Goal: Information Seeking & Learning: Find specific page/section

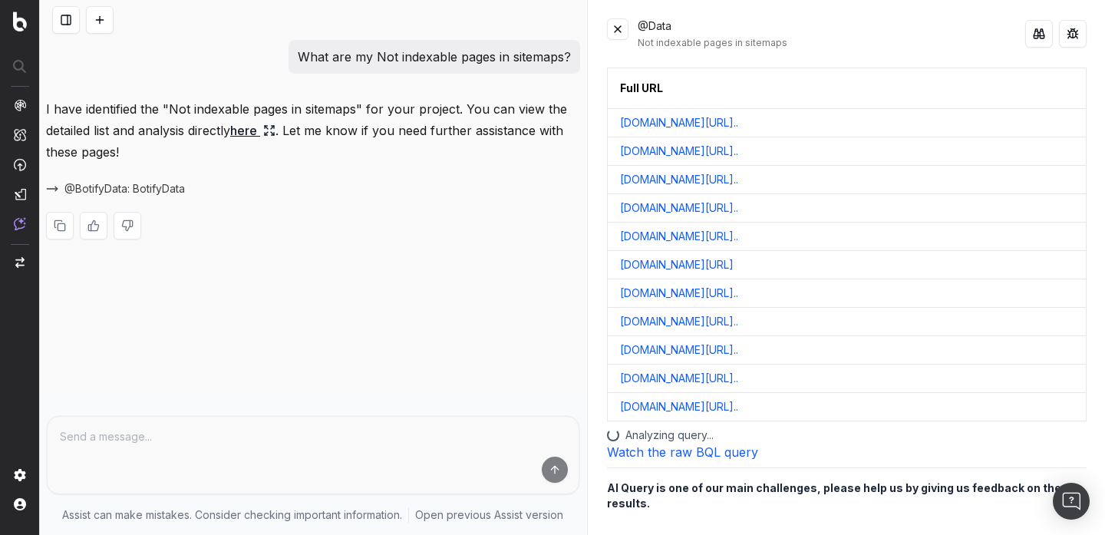
scroll to position [19, 0]
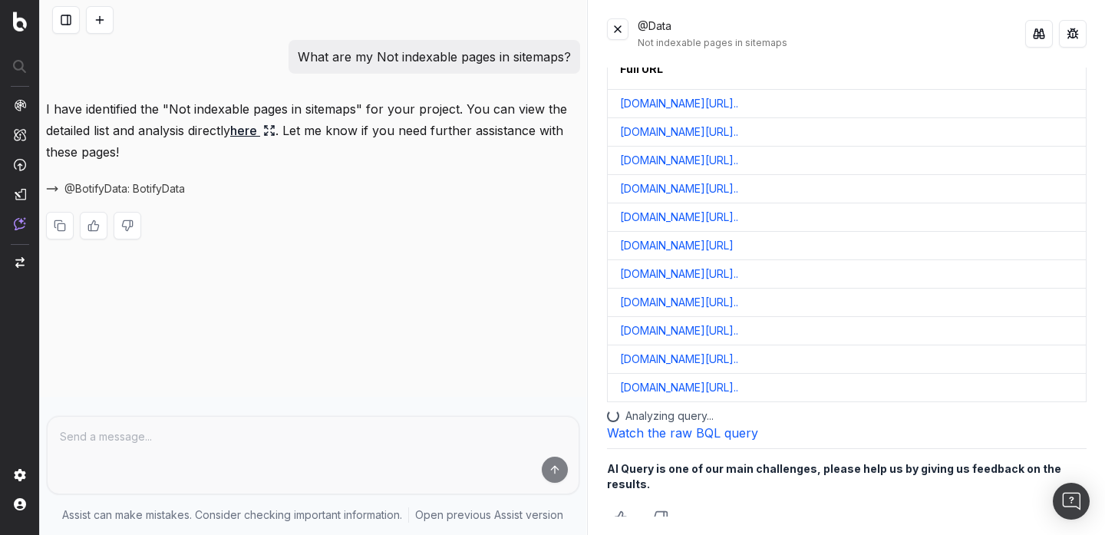
click at [665, 435] on link "Watch the raw BQL query" at bounding box center [682, 432] width 151 height 15
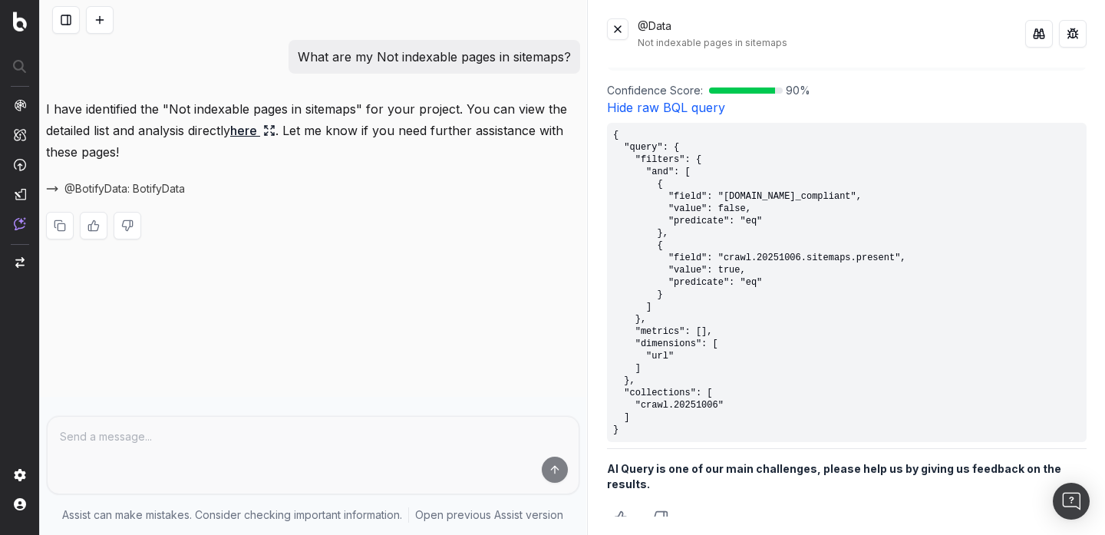
scroll to position [536, 0]
click at [691, 407] on pre "{ "query": { "filters": { "and": [ { "field": "crawl.20251006.compliant.is_comp…" at bounding box center [847, 283] width 480 height 319
click at [730, 209] on pre "{ "query": { "filters": { "and": [ { "field": "crawl.20251006.compliant.is_comp…" at bounding box center [847, 283] width 480 height 319
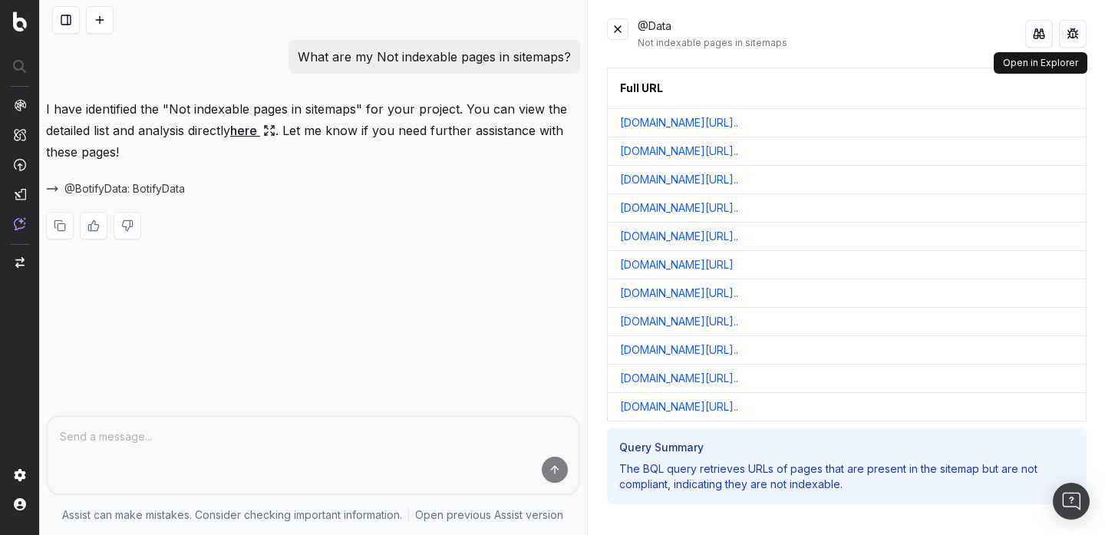
click at [1045, 41] on button at bounding box center [1039, 34] width 28 height 28
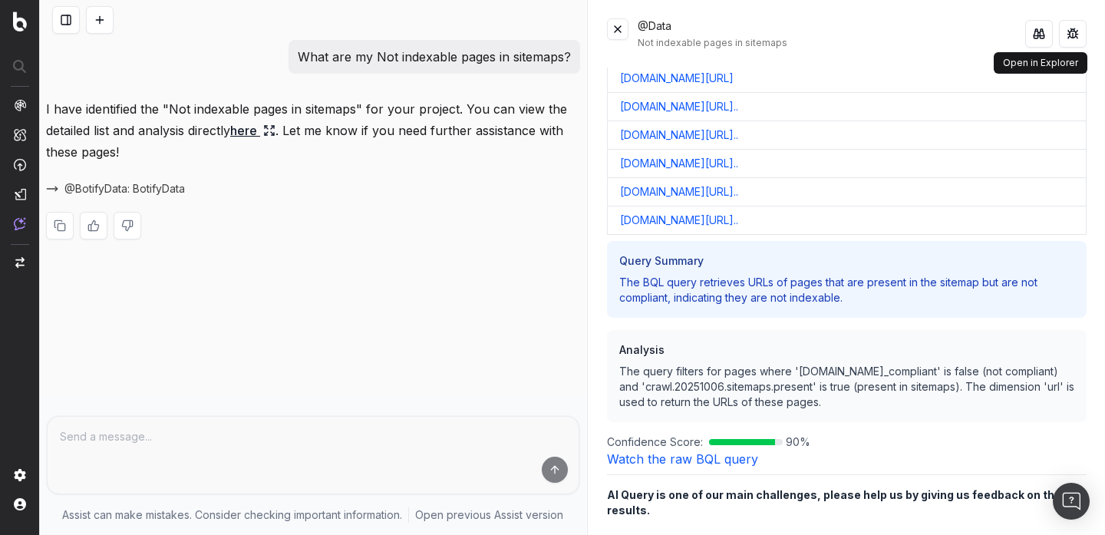
scroll to position [213, 0]
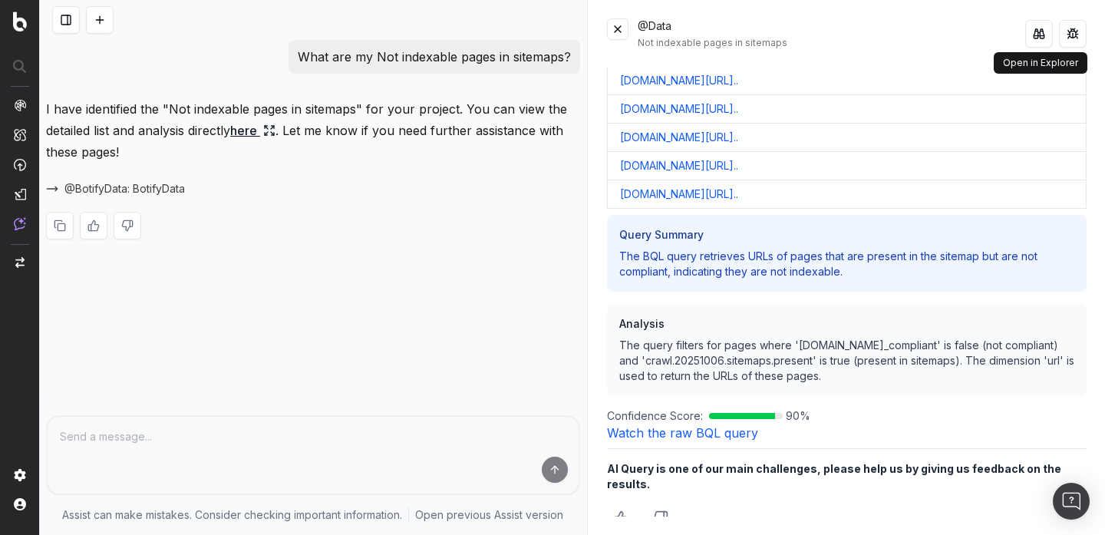
click at [695, 435] on link "Watch the raw BQL query" at bounding box center [682, 432] width 151 height 15
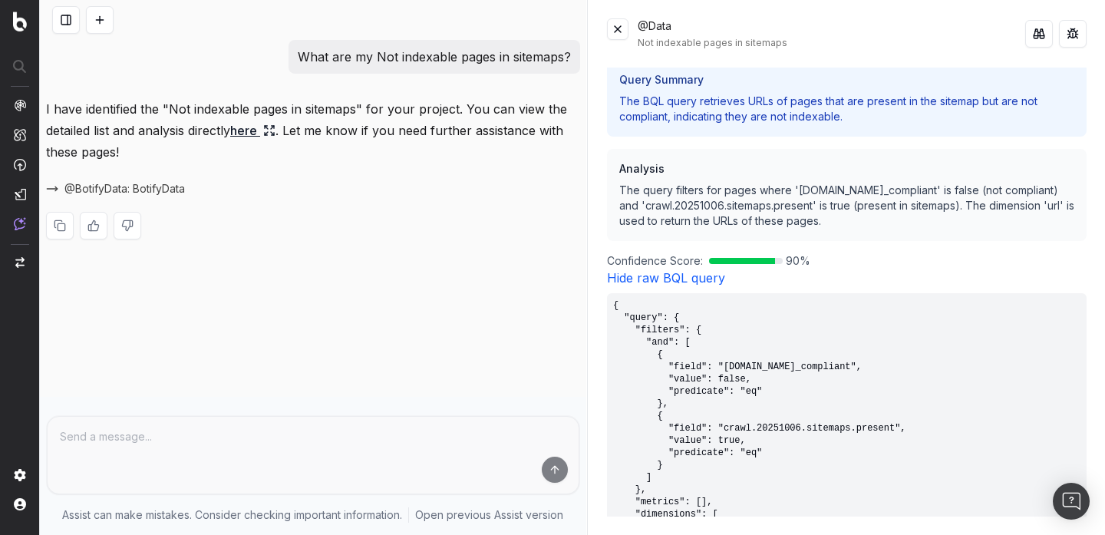
scroll to position [538, 0]
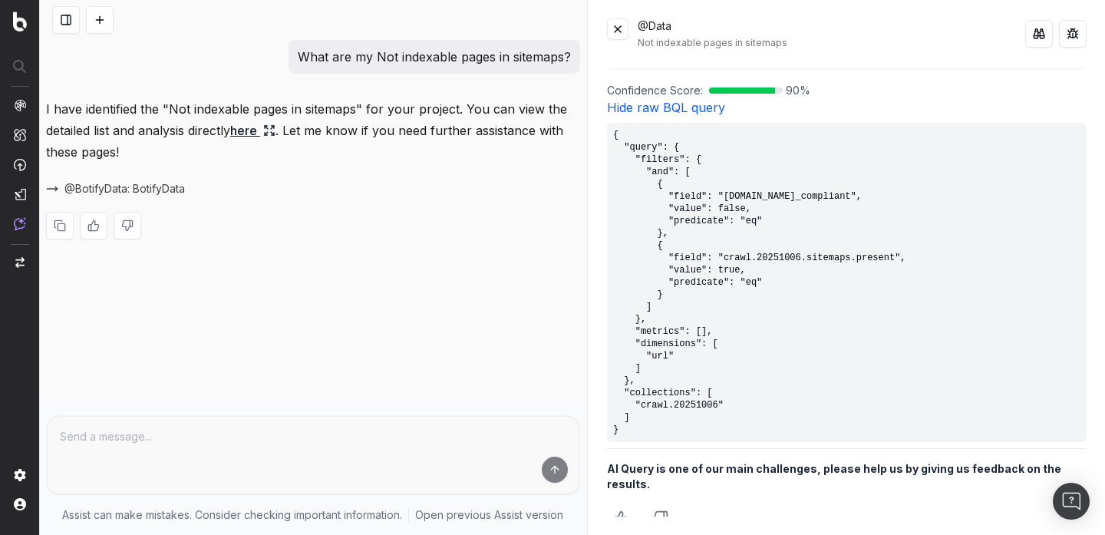
click at [809, 259] on pre "{ "query": { "filters": { "and": [ { "field": "crawl.20251006.compliant.is_comp…" at bounding box center [847, 282] width 480 height 319
click at [847, 196] on pre "{ "query": { "filters": { "and": [ { "field": "crawl.20251006.compliant.is_comp…" at bounding box center [847, 282] width 480 height 319
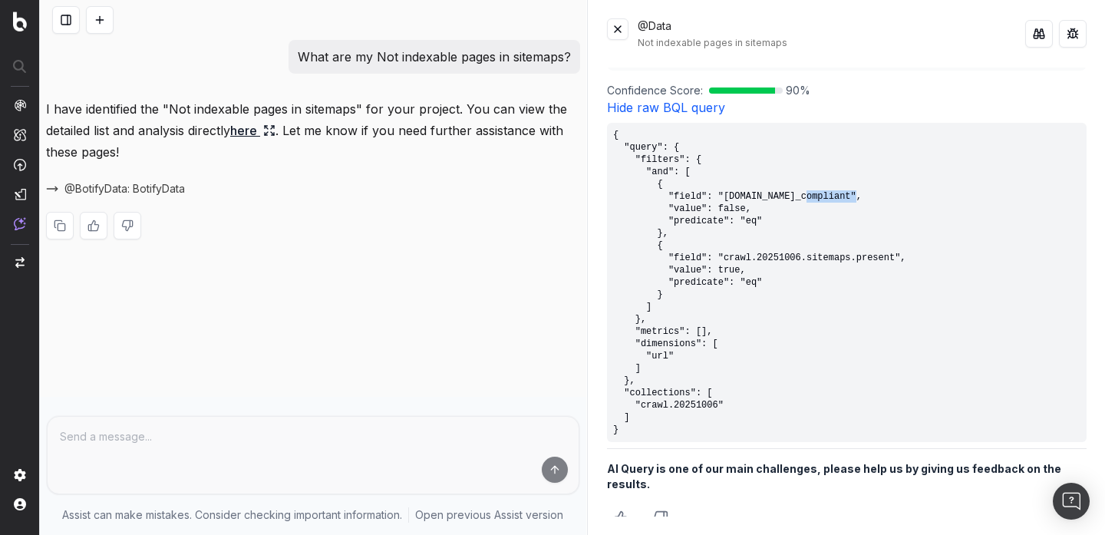
click at [847, 196] on pre "{ "query": { "filters": { "and": [ { "field": "crawl.20251006.compliant.is_comp…" at bounding box center [847, 282] width 480 height 319
click at [748, 293] on pre "{ "query": { "filters": { "and": [ { "field": "crawl.20251006.compliant.is_comp…" at bounding box center [847, 282] width 480 height 319
click at [394, 117] on p "I have identified the "Not indexable pages in sitemaps" for your project. You c…" at bounding box center [313, 130] width 534 height 64
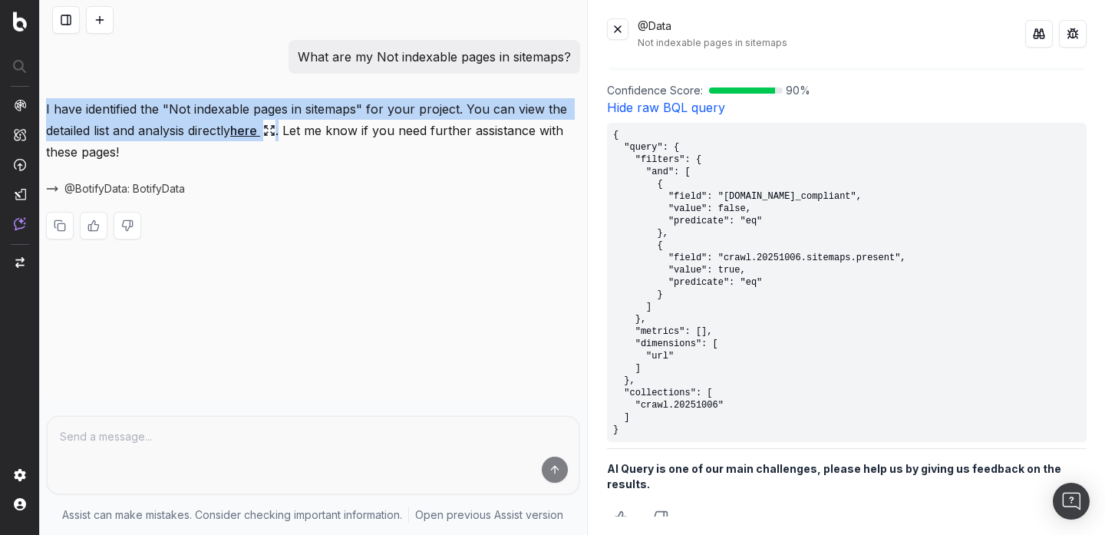
click at [394, 117] on p "I have identified the "Not indexable pages in sitemaps" for your project. You c…" at bounding box center [313, 130] width 534 height 64
click at [392, 145] on p "I have identified the "Not indexable pages in sitemaps" for your project. You c…" at bounding box center [313, 130] width 534 height 64
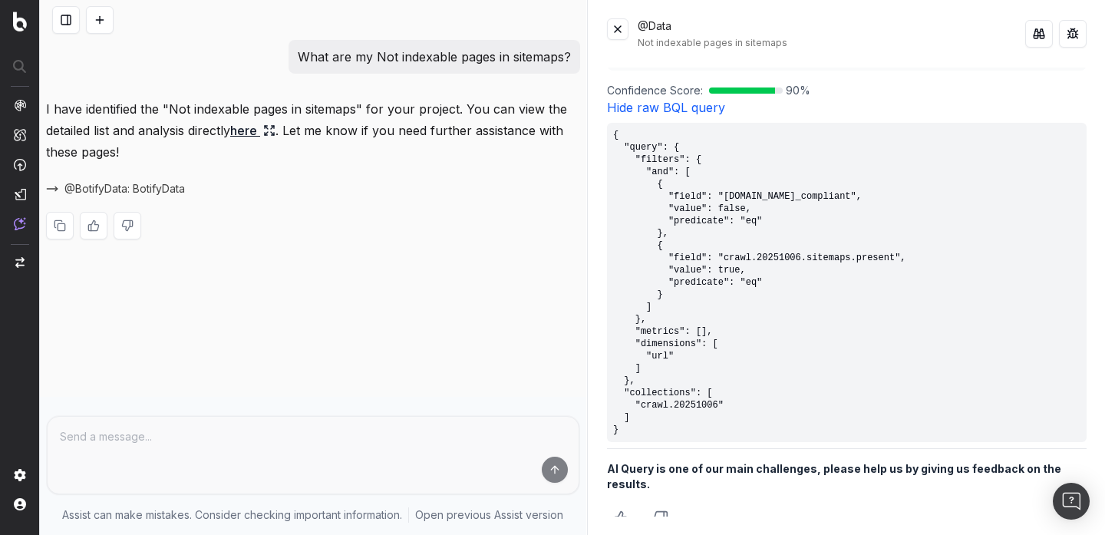
click at [627, 35] on button at bounding box center [617, 28] width 21 height 21
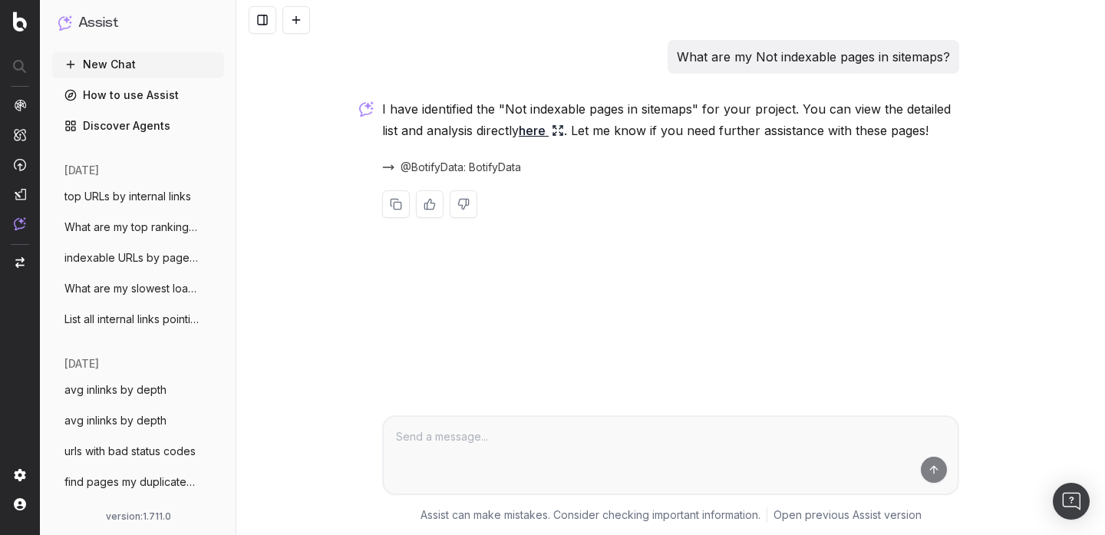
click at [543, 130] on link "here" at bounding box center [541, 130] width 45 height 21
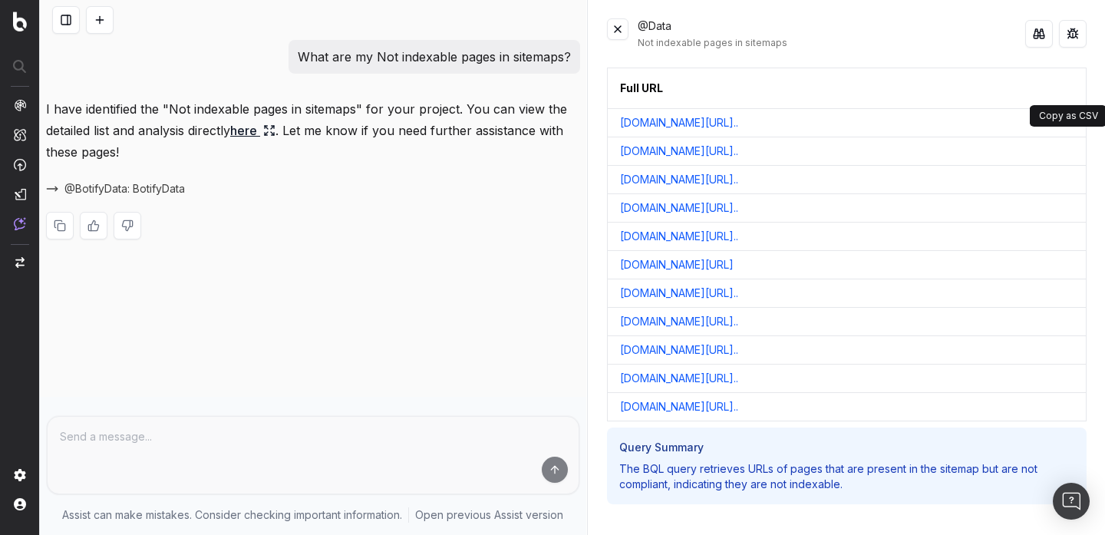
click at [1068, 85] on button at bounding box center [1072, 88] width 28 height 28
click at [534, 109] on p "I have identified the "Not indexable pages in sitemaps" for your project. You c…" at bounding box center [313, 130] width 534 height 64
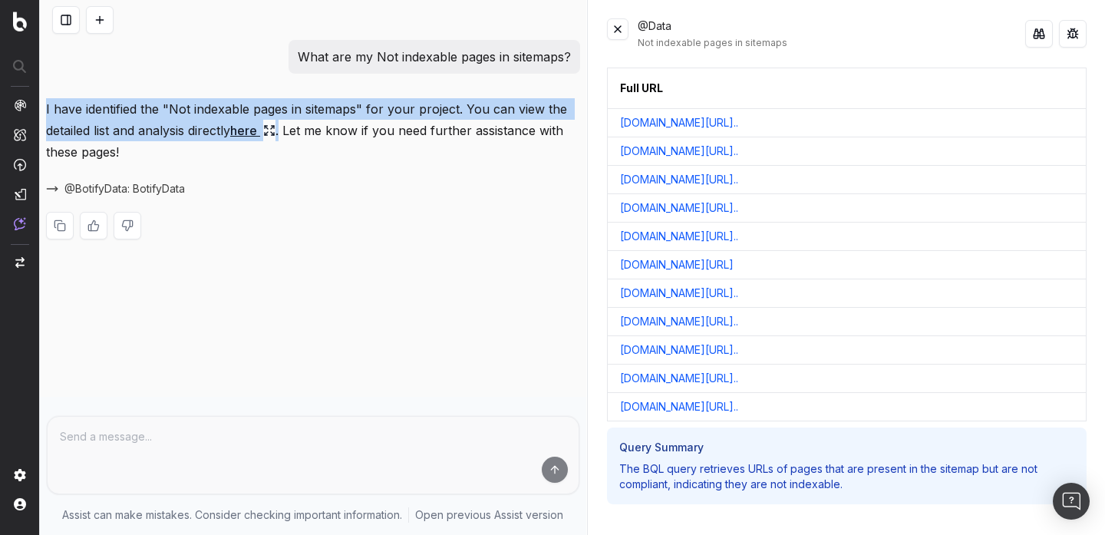
click at [534, 109] on p "I have identified the "Not indexable pages in sitemaps" for your project. You c…" at bounding box center [313, 130] width 534 height 64
click at [533, 112] on p "I have identified the "Not indexable pages in sitemaps" for your project. You c…" at bounding box center [313, 130] width 534 height 64
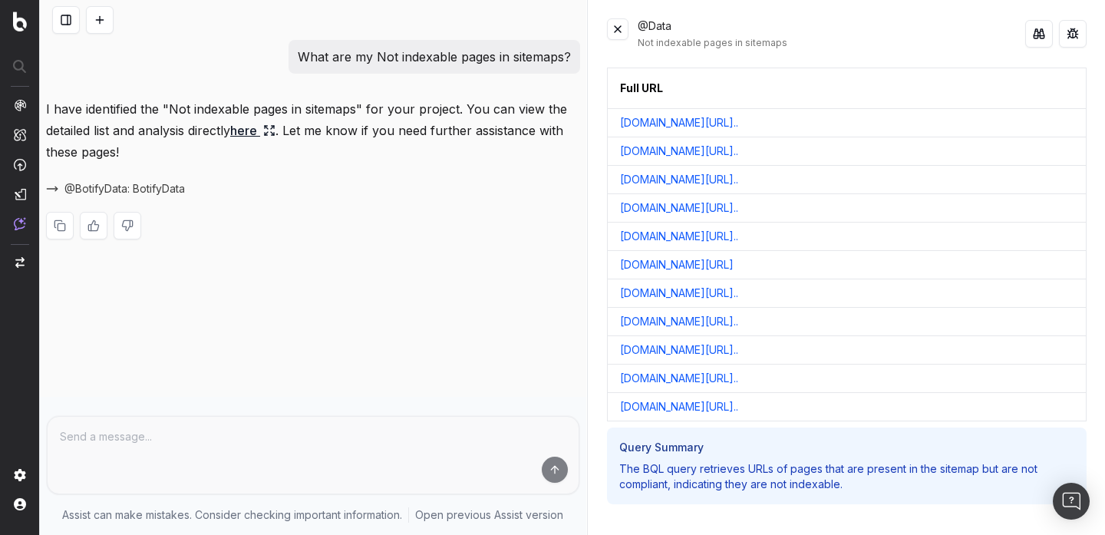
click at [522, 128] on p "I have identified the "Not indexable pages in sitemaps" for your project. You c…" at bounding box center [313, 130] width 534 height 64
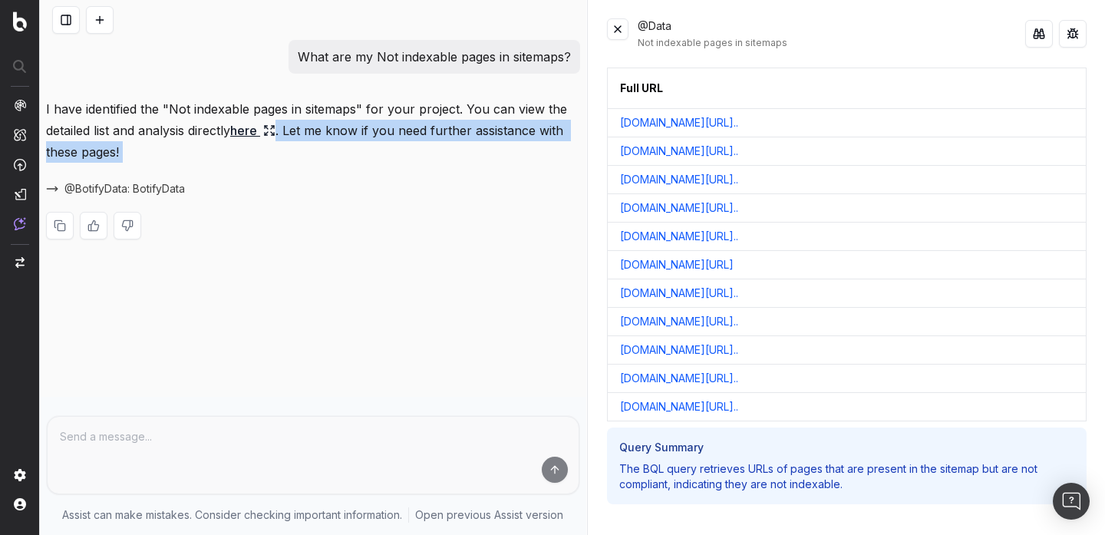
click at [522, 128] on p "I have identified the "Not indexable pages in sitemaps" for your project. You c…" at bounding box center [313, 130] width 534 height 64
click at [521, 167] on div "I have identified the "Not indexable pages in sitemaps" for your project. You c…" at bounding box center [313, 181] width 534 height 166
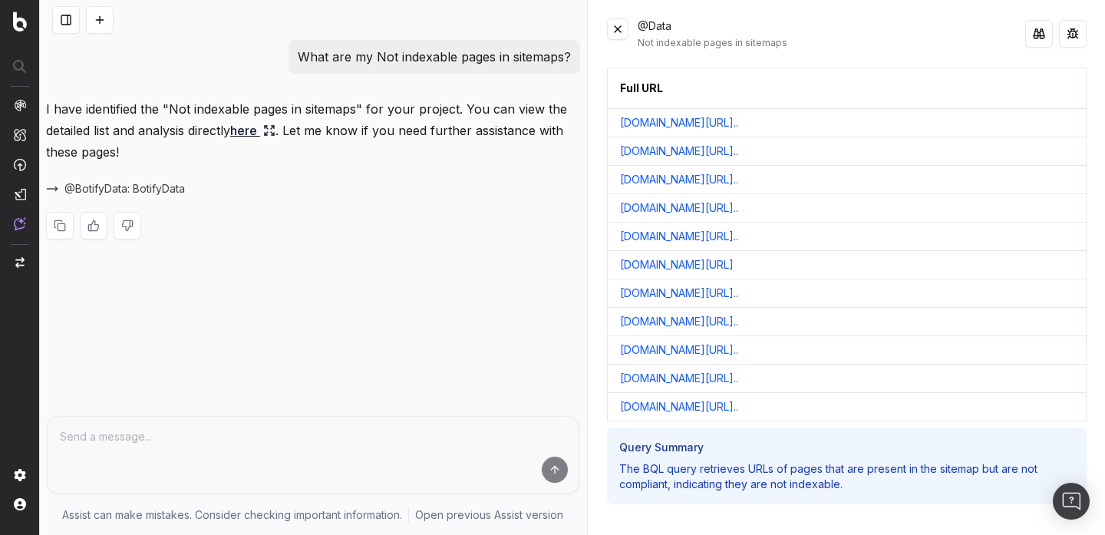
click at [362, 112] on p "I have identified the "Not indexable pages in sitemaps" for your project. You c…" at bounding box center [313, 130] width 534 height 64
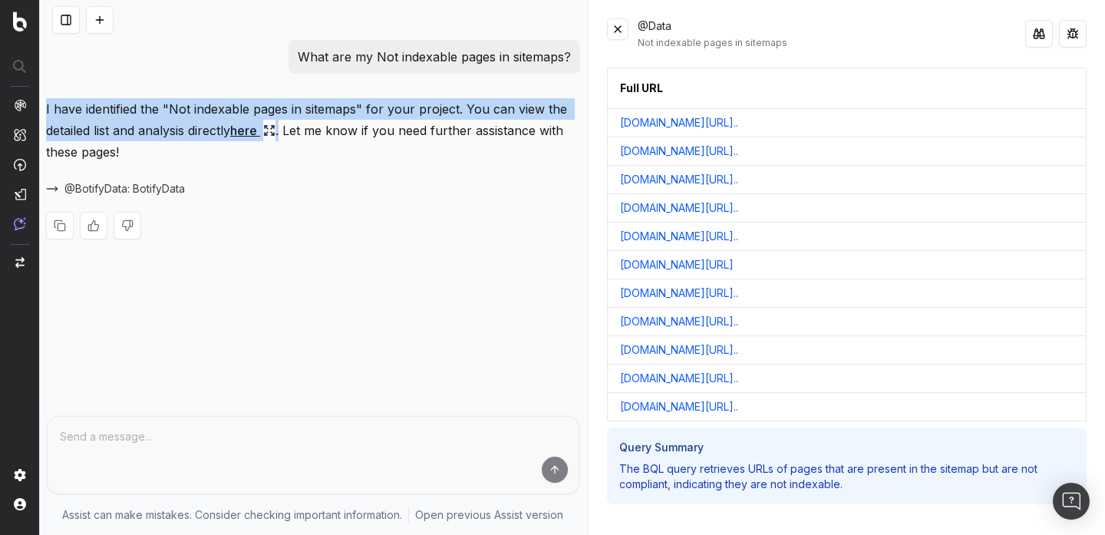
click at [362, 112] on p "I have identified the "Not indexable pages in sitemaps" for your project. You c…" at bounding box center [313, 130] width 534 height 64
click at [360, 133] on p "I have identified the "Not indexable pages in sitemaps" for your project. You c…" at bounding box center [313, 130] width 534 height 64
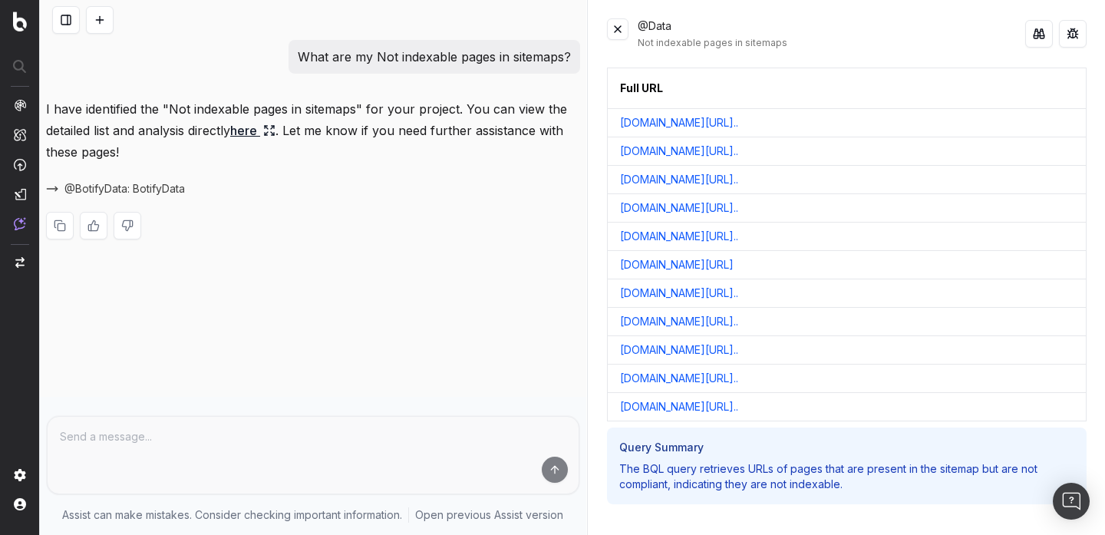
click at [360, 133] on p "I have identified the "Not indexable pages in sitemaps" for your project. You c…" at bounding box center [313, 130] width 534 height 64
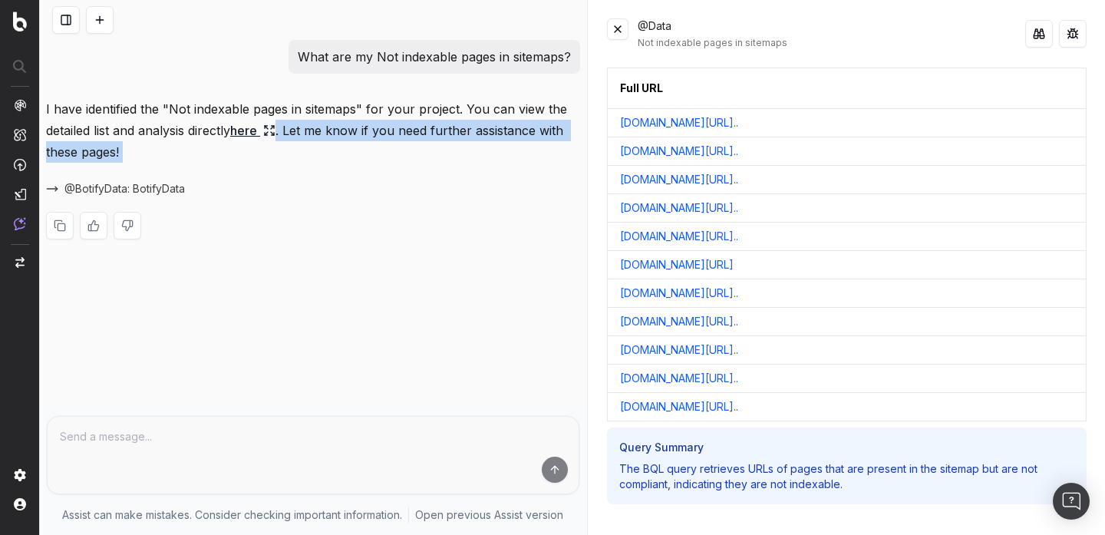
click at [360, 133] on p "I have identified the "Not indexable pages in sitemaps" for your project. You c…" at bounding box center [313, 130] width 534 height 64
click at [359, 183] on div "@BotifyData: BotifyData" at bounding box center [313, 188] width 534 height 21
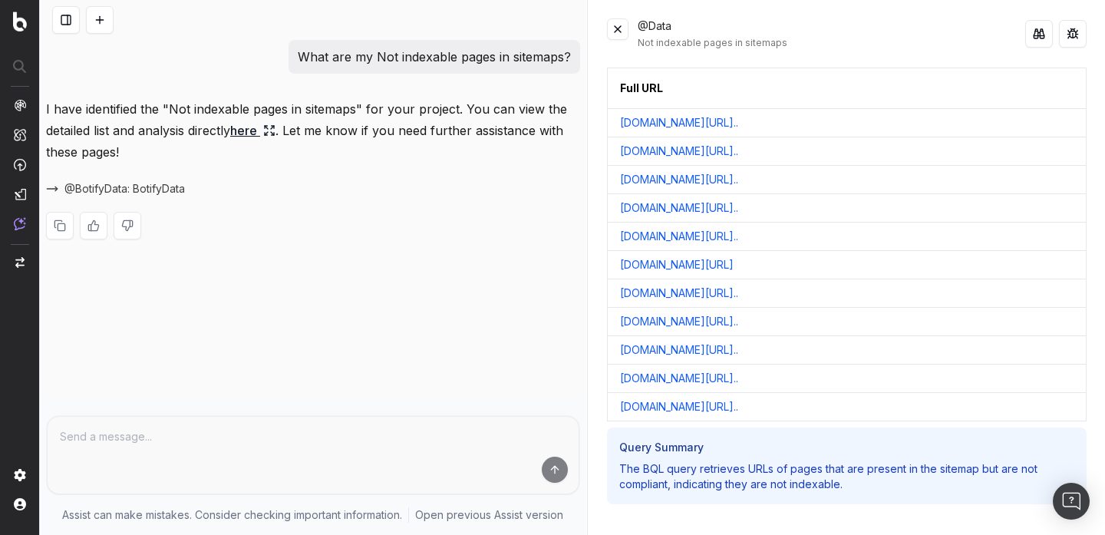
click at [734, 461] on p "The BQL query retrieves URLs of pages that are present in the sitemap but are n…" at bounding box center [846, 476] width 455 height 31
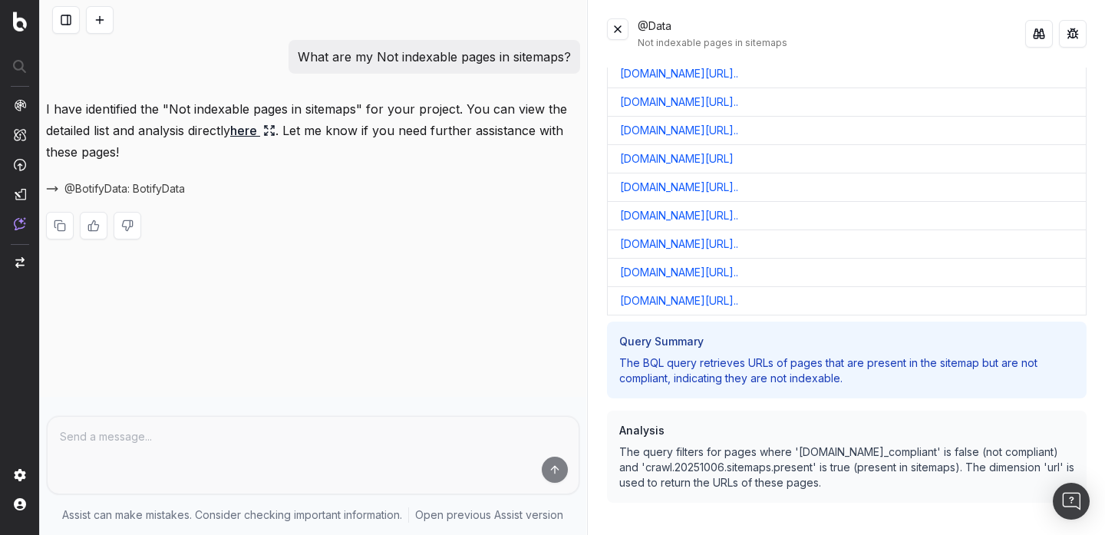
scroll to position [0, 0]
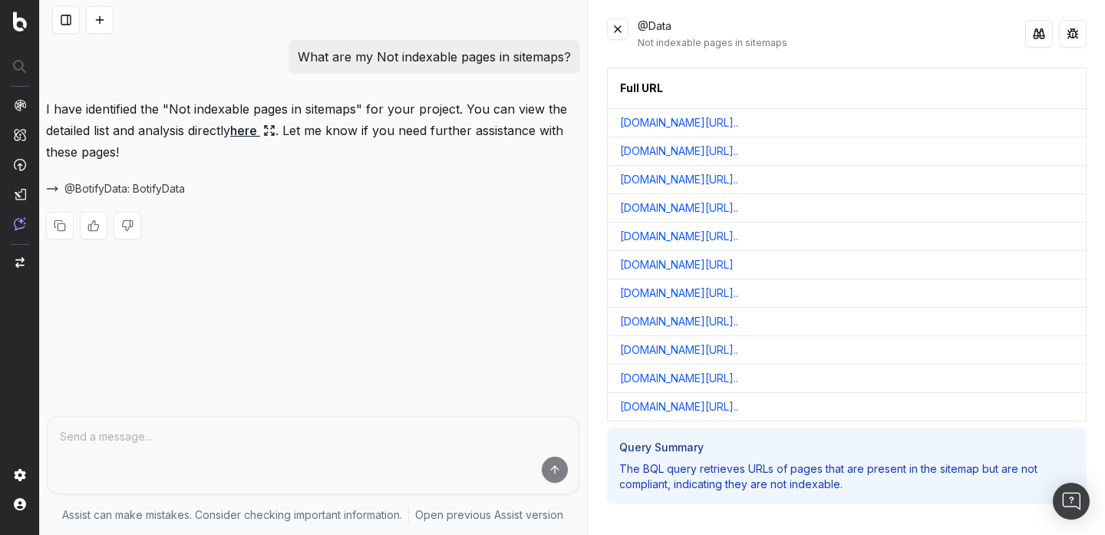
click at [1066, 38] on button at bounding box center [1073, 34] width 28 height 28
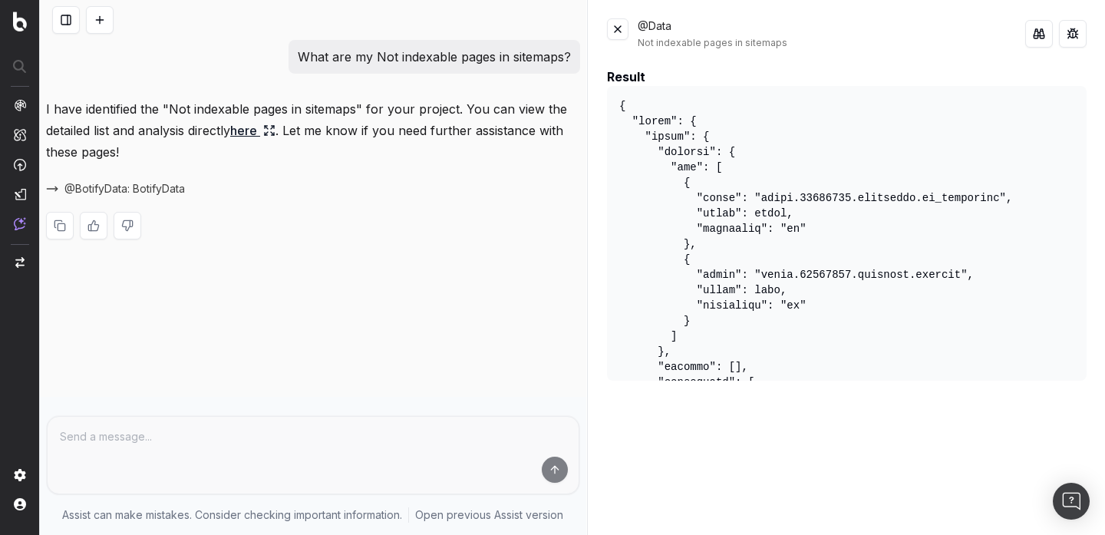
click at [621, 38] on button at bounding box center [617, 28] width 21 height 21
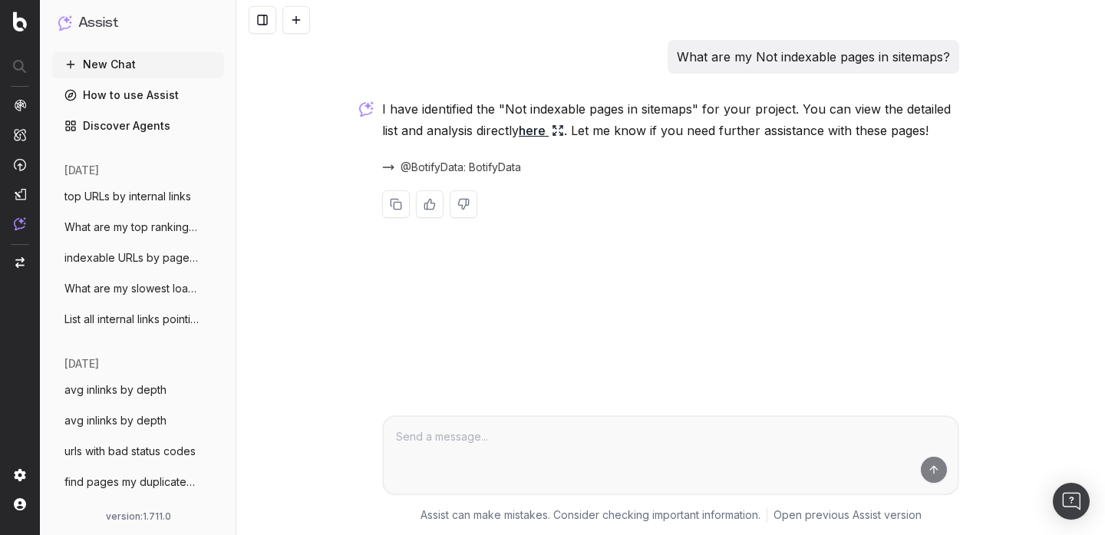
click at [546, 131] on link "here" at bounding box center [541, 130] width 45 height 21
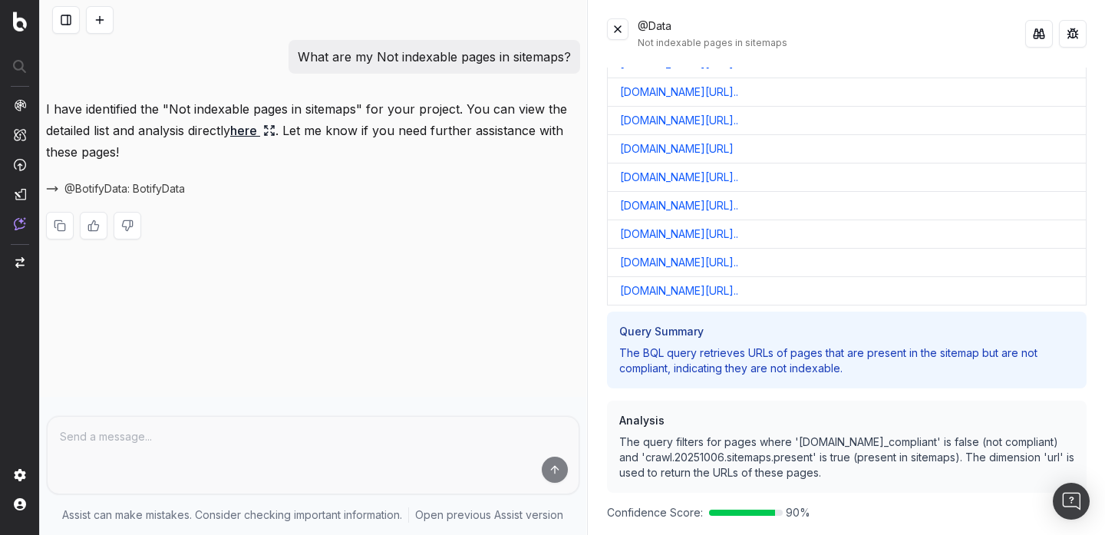
scroll to position [118, 0]
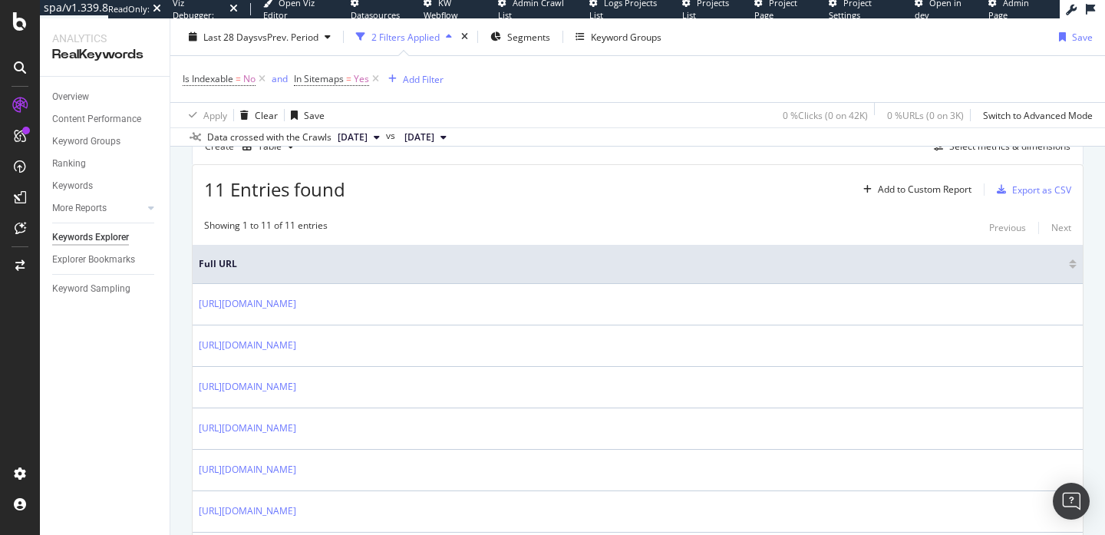
scroll to position [163, 0]
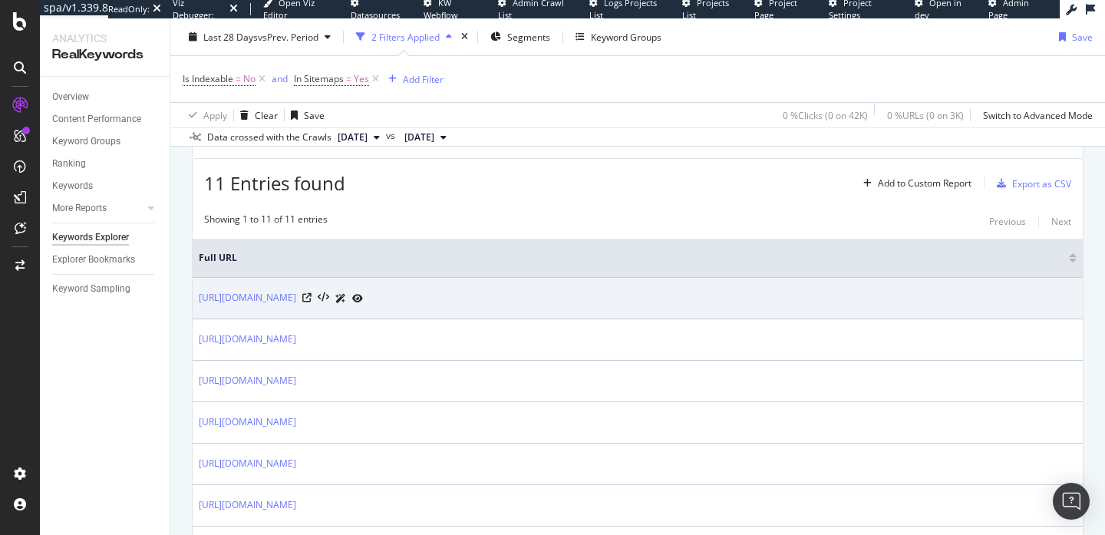
drag, startPoint x: 577, startPoint y: 296, endPoint x: 194, endPoint y: 303, distance: 383.0
click at [194, 303] on td "https://www.unrankedsmurfs.com/league-of-legends/lol-account/category/unranked/…" at bounding box center [638, 298] width 890 height 41
copy link "https://www.unrankedsmurfs.com/league-of-legends/lol-account/category/unranked/…"
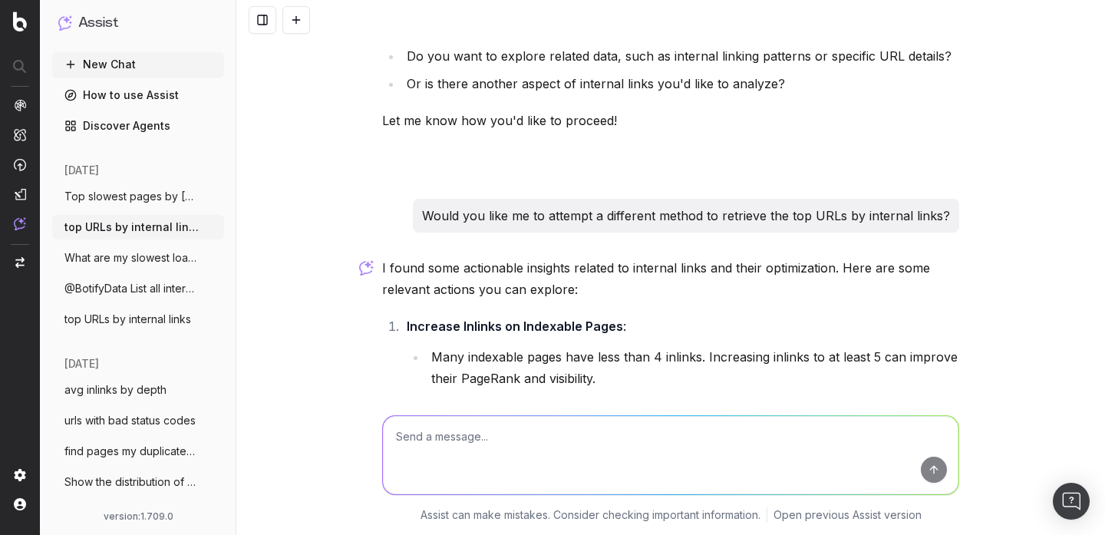
scroll to position [381, 0]
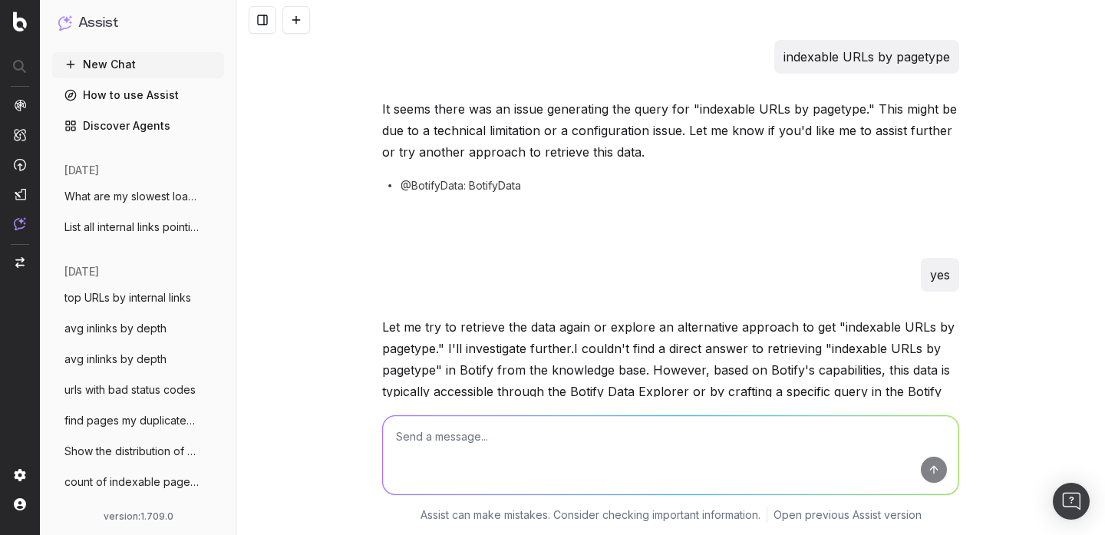
scroll to position [190, 0]
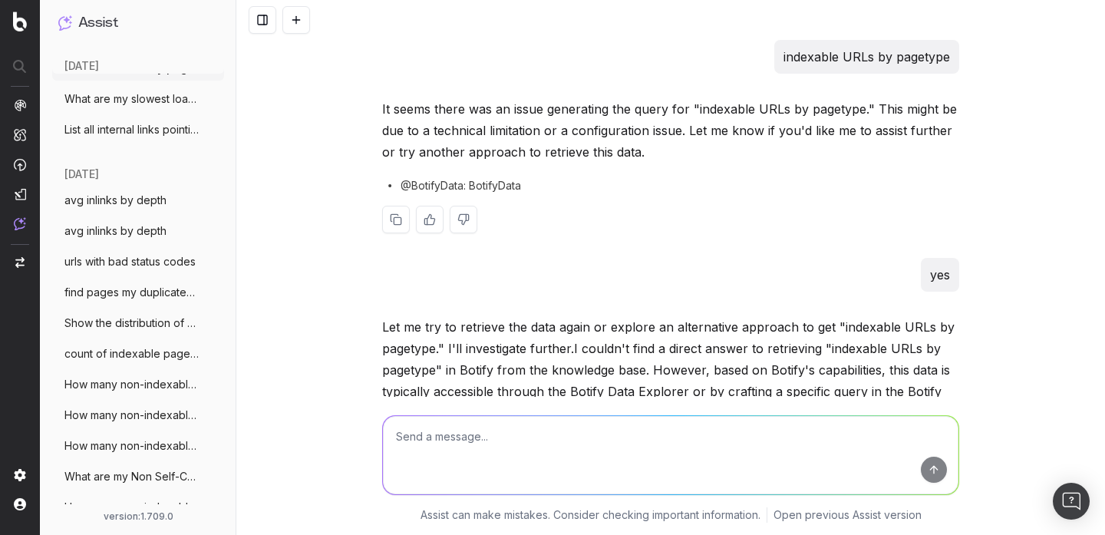
click at [861, 229] on div at bounding box center [670, 220] width 577 height 28
